Goal: Check status: Check status

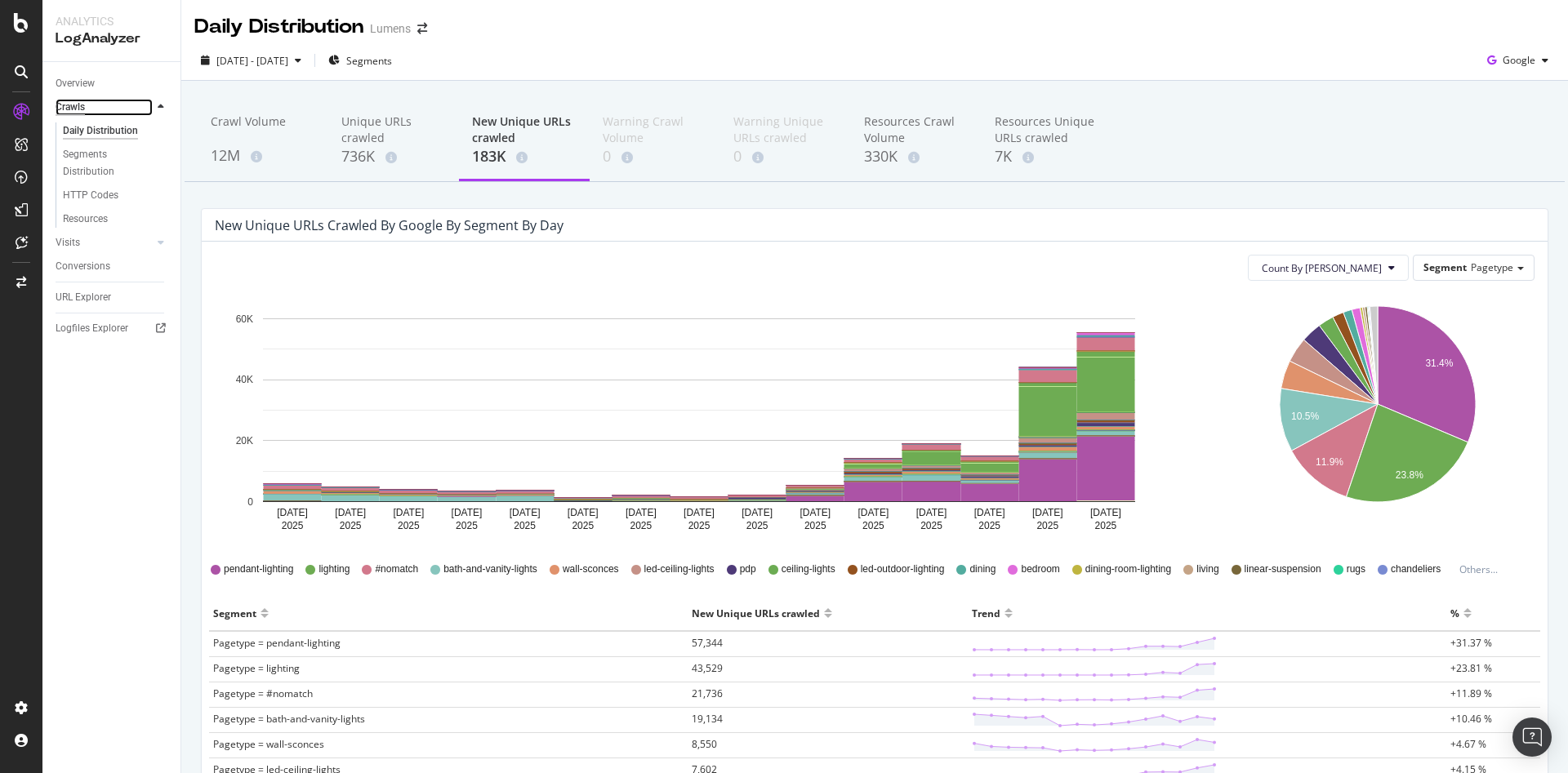
click at [72, 101] on div "Crawls" at bounding box center [69, 107] width 29 height 17
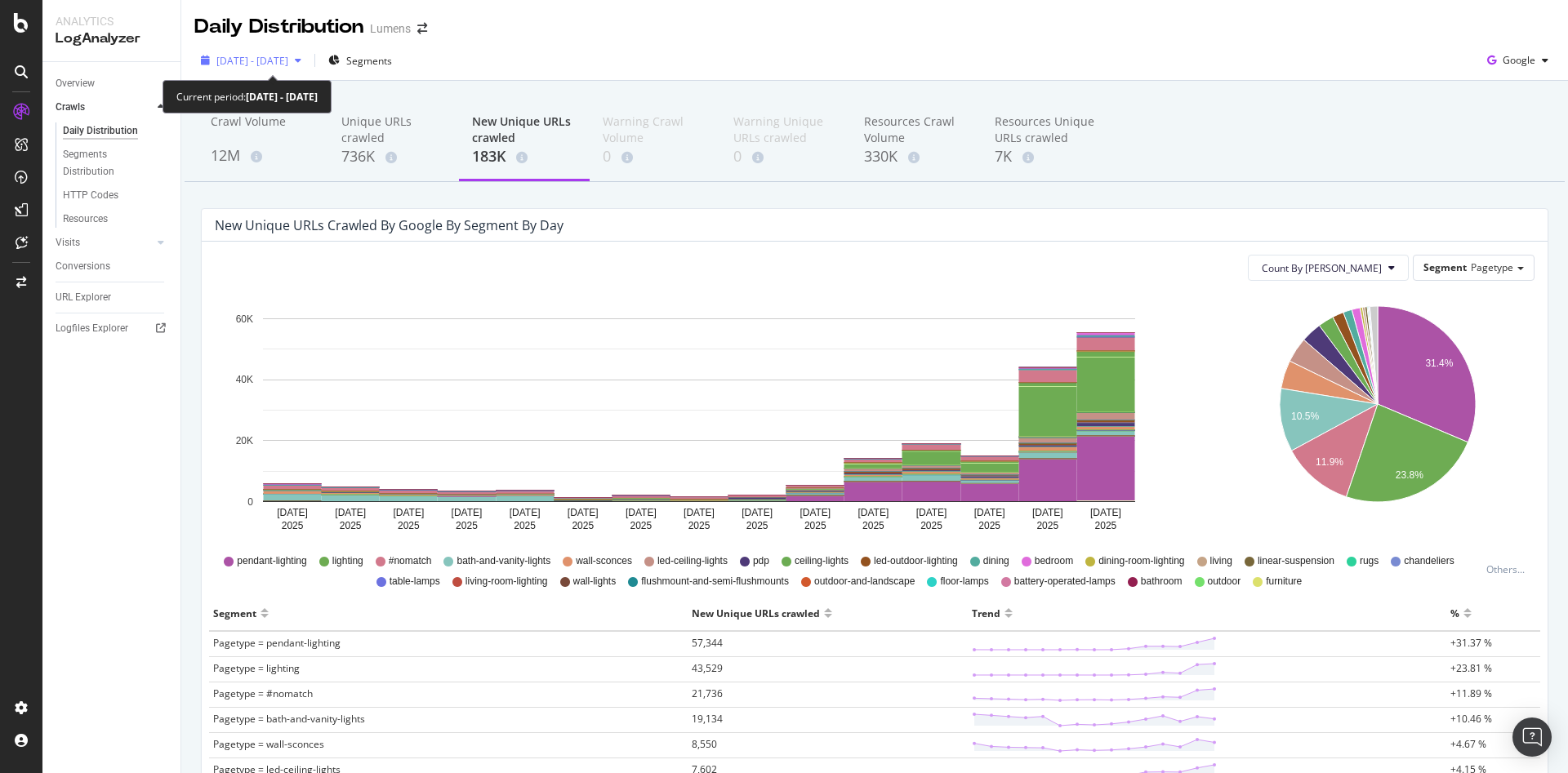
click at [260, 68] on div "[DATE] - [DATE]" at bounding box center [251, 61] width 114 height 24
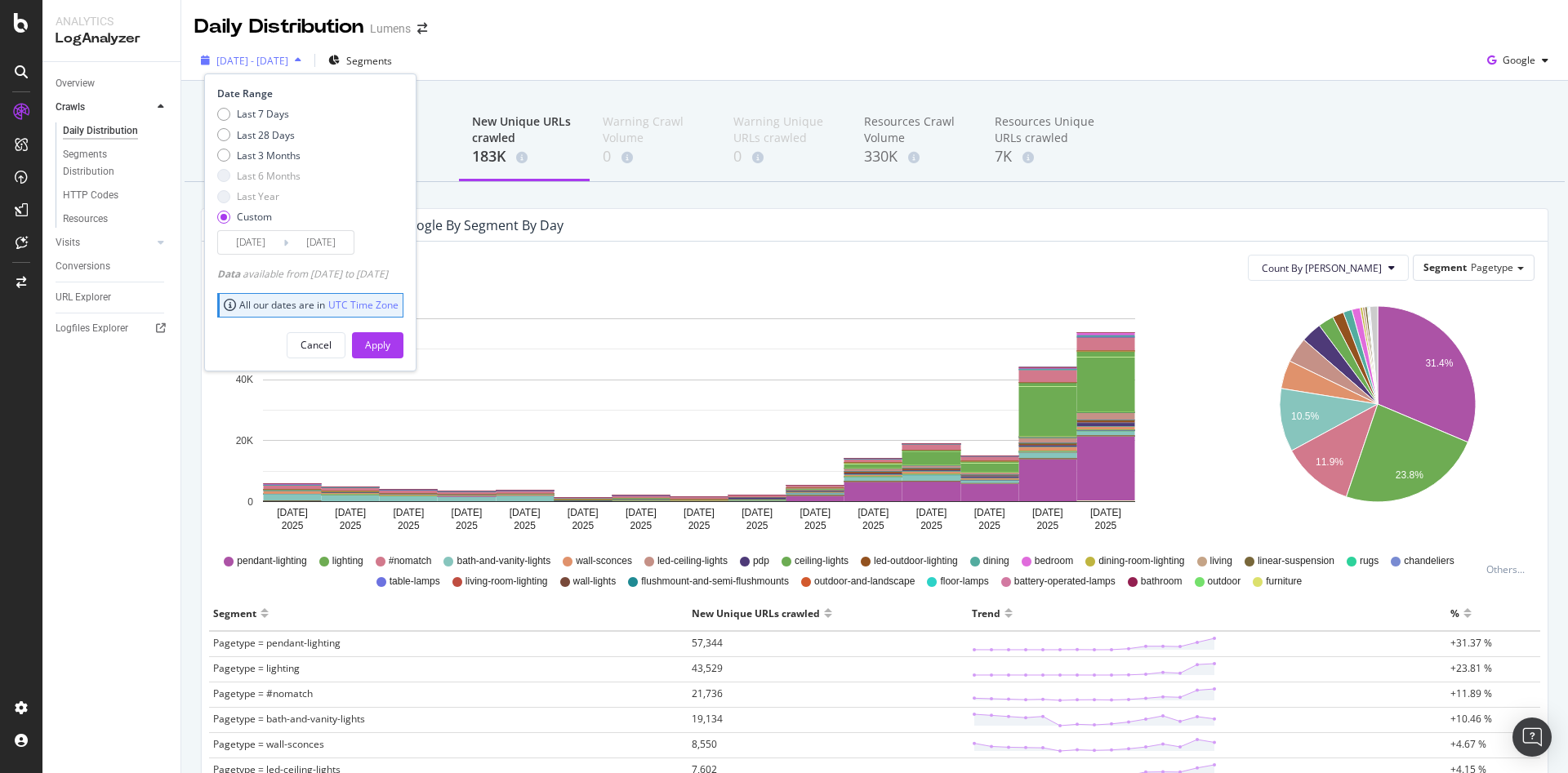
click at [289, 62] on span "[DATE] - [DATE]" at bounding box center [252, 61] width 72 height 14
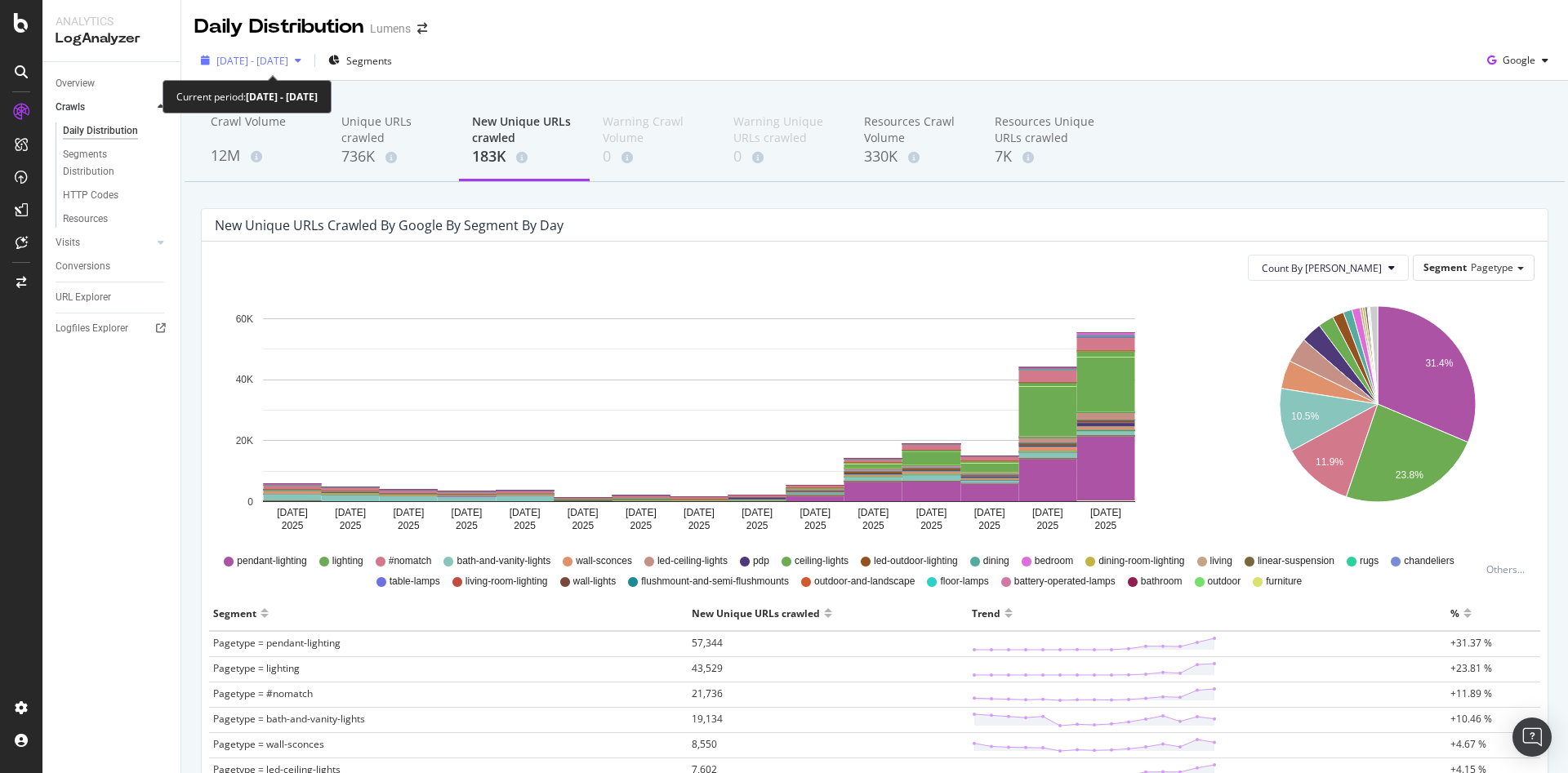
click at [259, 60] on span "[DATE] - [DATE]" at bounding box center [252, 61] width 72 height 14
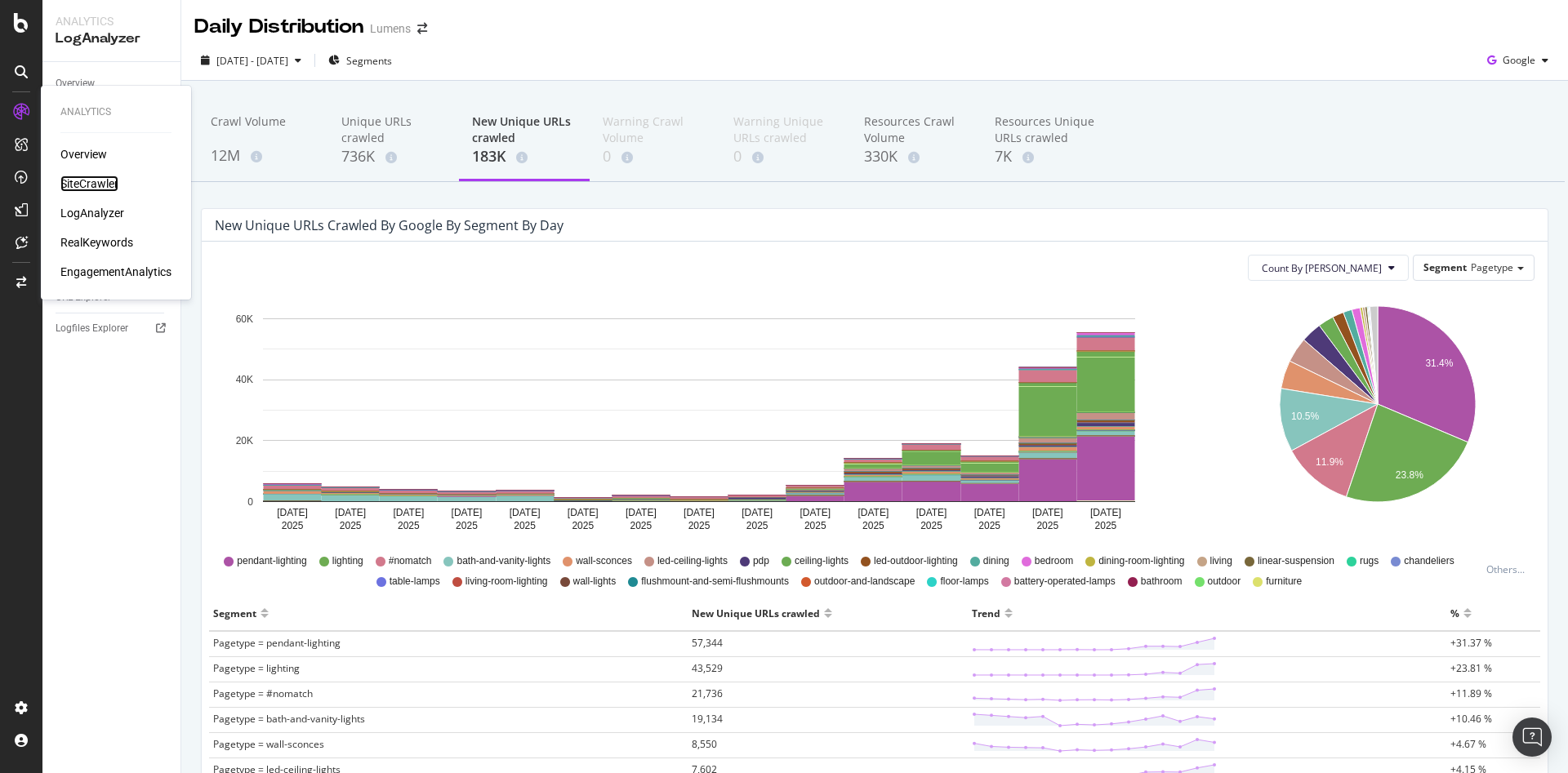
click at [92, 190] on div "SiteCrawler" at bounding box center [90, 183] width 58 height 16
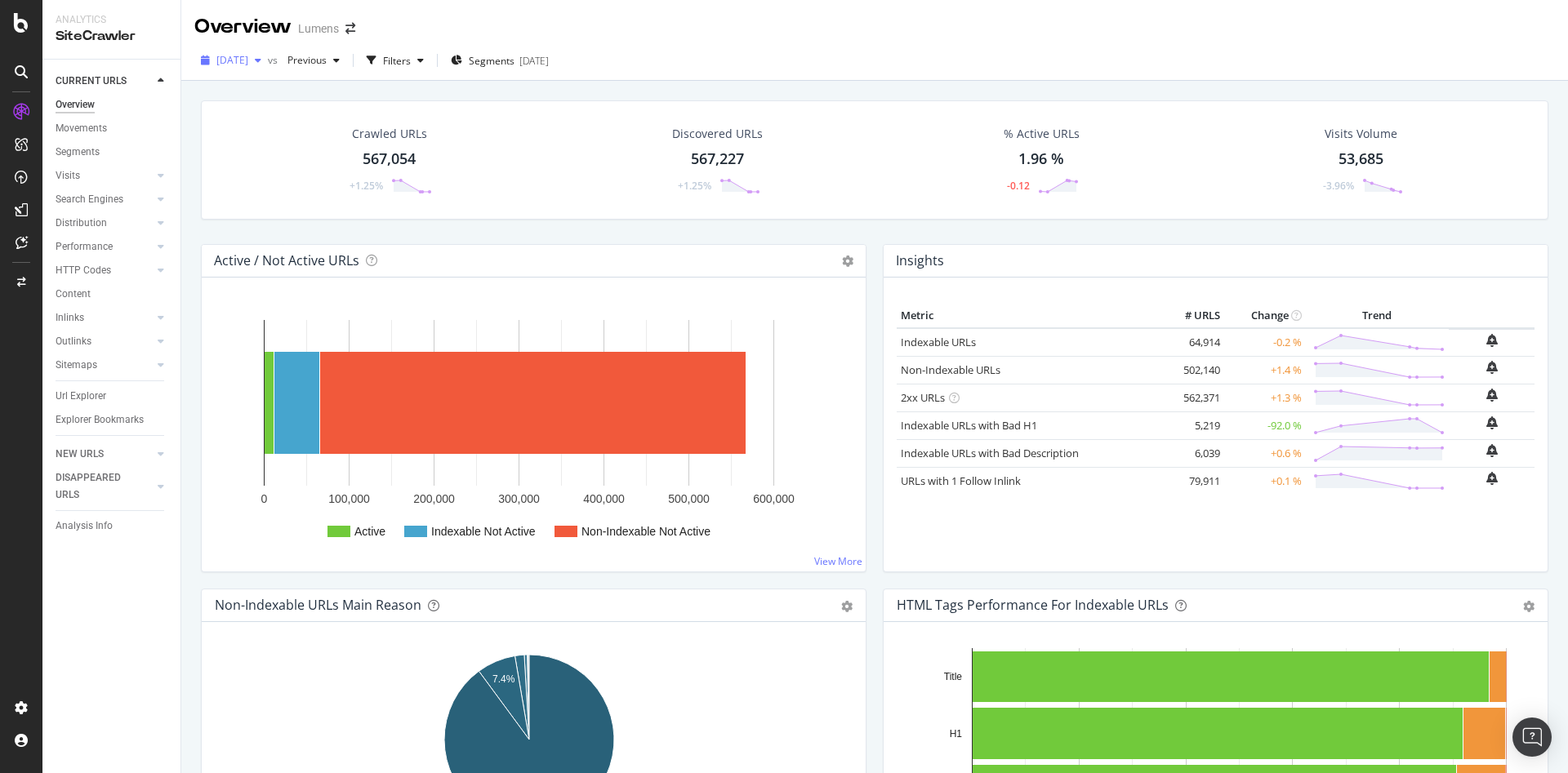
click at [244, 58] on span "[DATE]" at bounding box center [233, 60] width 32 height 14
click at [910, 227] on div "Crawled URLs 567,054 +1.25% Discovered URLs 567,227 +1.25% % Active URLs 1.96 %…" at bounding box center [874, 173] width 1363 height 144
